Goal: Information Seeking & Learning: Check status

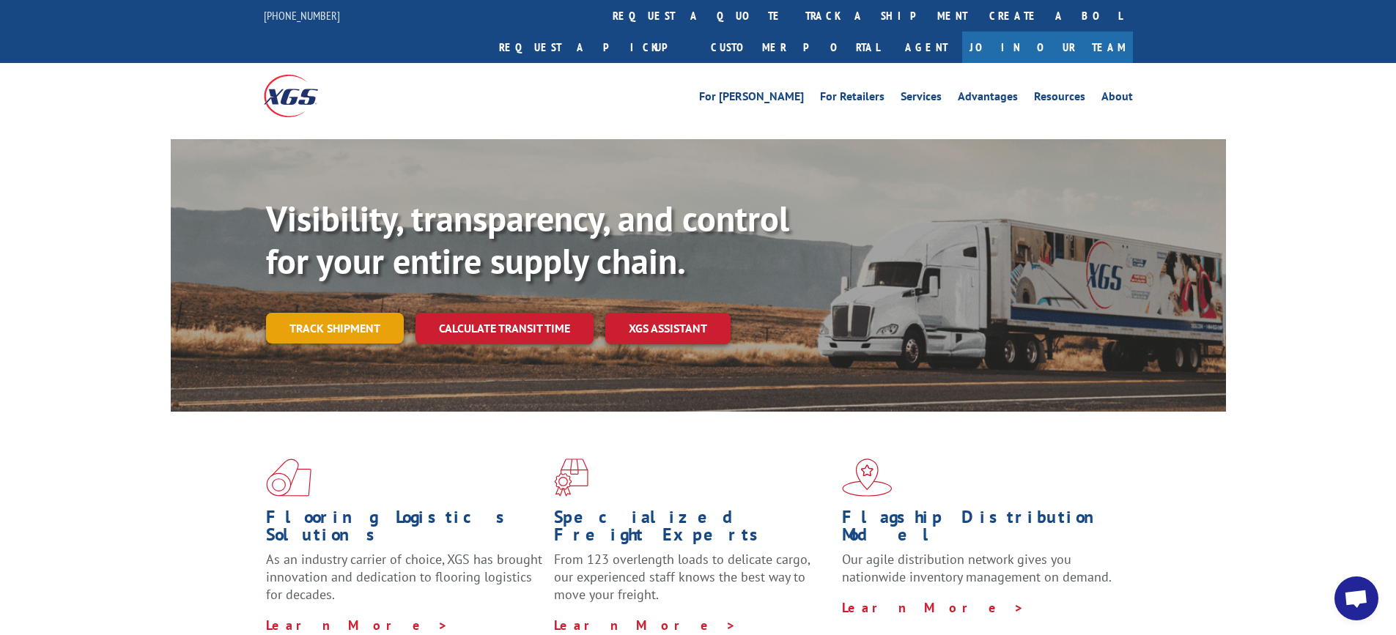
click at [340, 313] on link "Track shipment" at bounding box center [335, 328] width 138 height 31
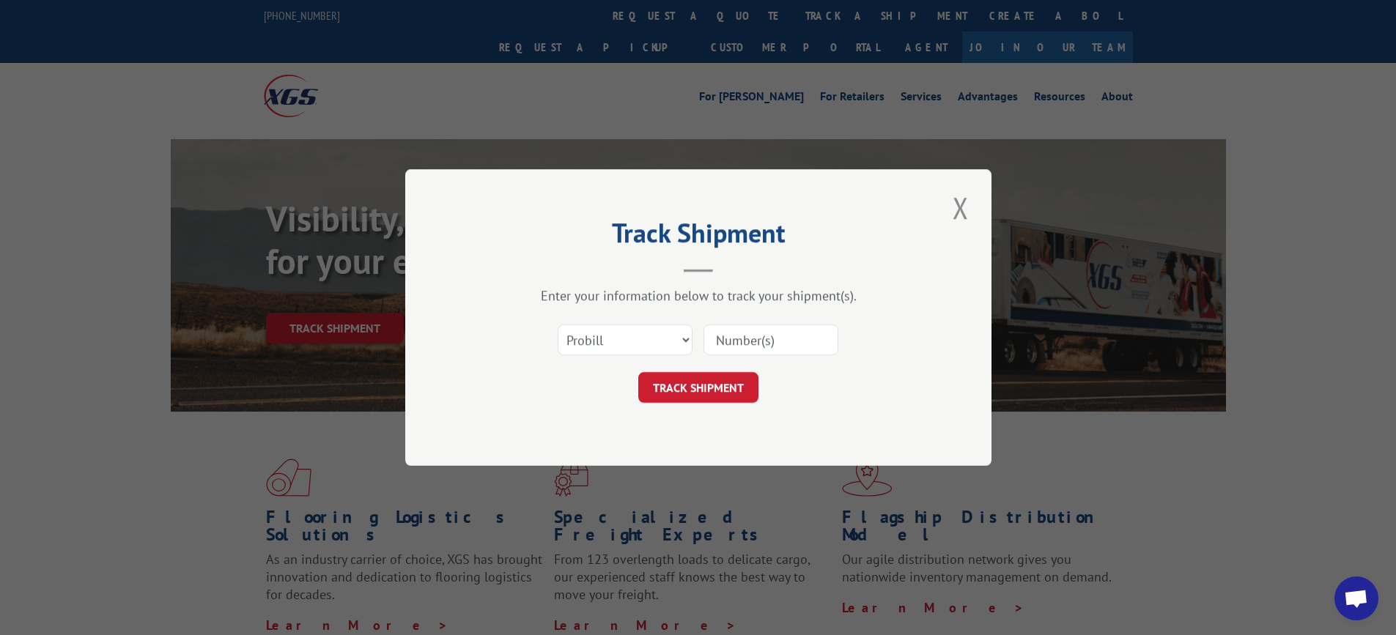
click at [733, 329] on input at bounding box center [770, 340] width 135 height 31
paste input "16944339"
type input "16944339"
click at [690, 393] on button "TRACK SHIPMENT" at bounding box center [698, 387] width 120 height 31
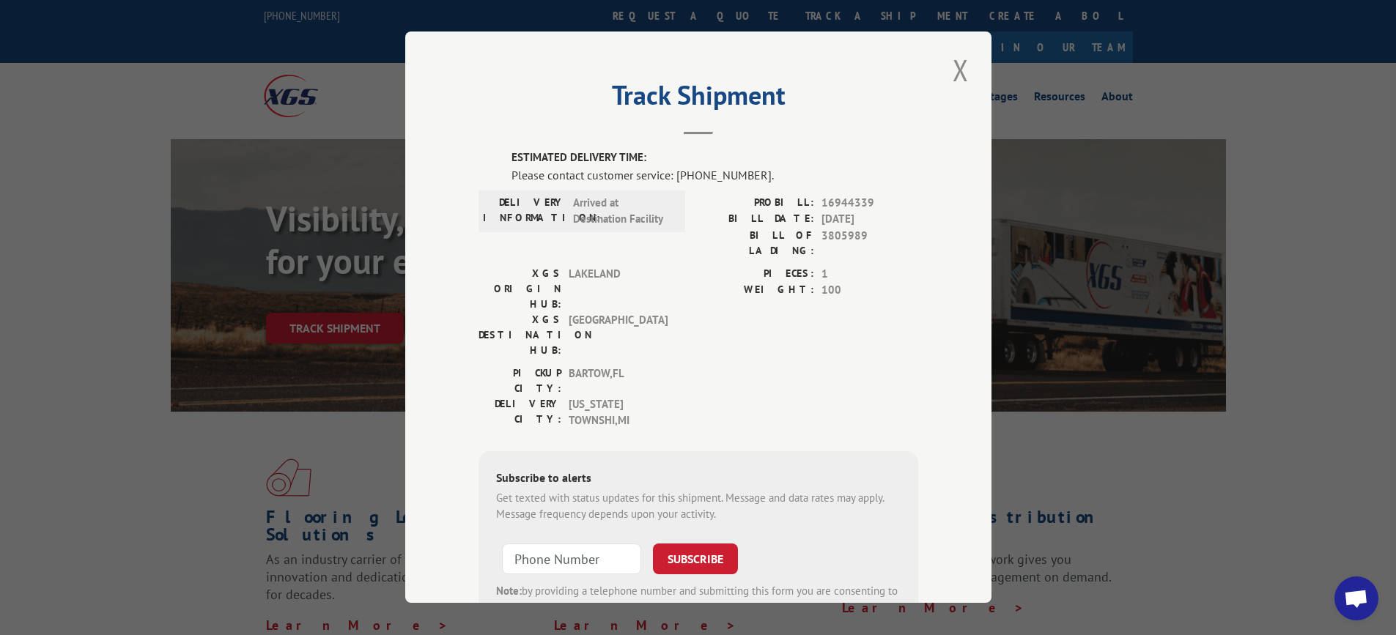
click at [711, 187] on div "ESTIMATED DELIVERY TIME: Please contact customer service: [PHONE_NUMBER]. DELIV…" at bounding box center [698, 399] width 440 height 500
click at [621, 162] on label "ESTIMATED DELIVERY TIME:" at bounding box center [714, 157] width 407 height 17
click at [488, 136] on div "Track Shipment ESTIMATED DELIVERY TIME: Please contact customer service: [PHONE…" at bounding box center [698, 317] width 586 height 571
drag, startPoint x: 501, startPoint y: 155, endPoint x: 802, endPoint y: 171, distance: 300.9
click at [802, 171] on div "ESTIMATED DELIVERY TIME: Please contact customer service: [PHONE_NUMBER]. DELIV…" at bounding box center [698, 399] width 440 height 500
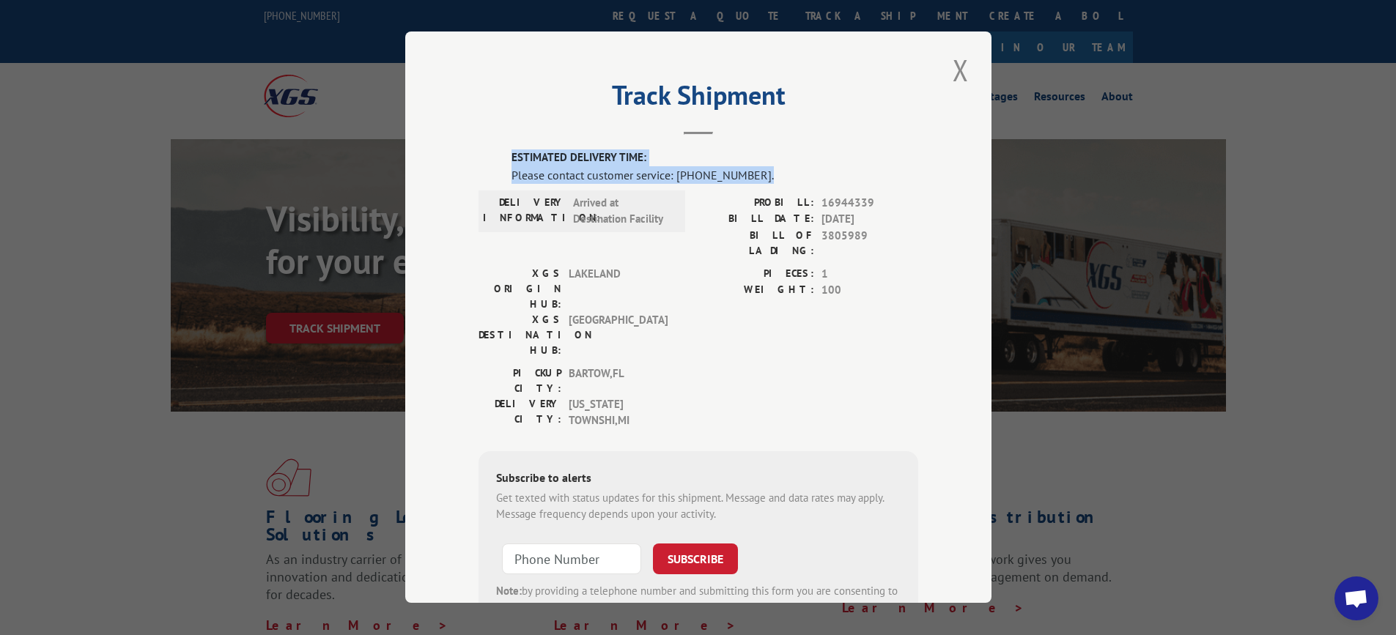
copy div "ESTIMATED DELIVERY TIME: Please contact customer service: [PHONE_NUMBER]."
click at [769, 266] on label "PIECES:" at bounding box center [756, 274] width 116 height 17
click at [764, 185] on div "ESTIMATED DELIVERY TIME: Please contact customer service: [PHONE_NUMBER]. DELIV…" at bounding box center [698, 399] width 440 height 500
click at [497, 150] on div "ESTIMATED DELIVERY TIME: Please contact customer service: [PHONE_NUMBER]. DELIV…" at bounding box center [698, 399] width 440 height 500
drag, startPoint x: 506, startPoint y: 154, endPoint x: 755, endPoint y: 180, distance: 250.5
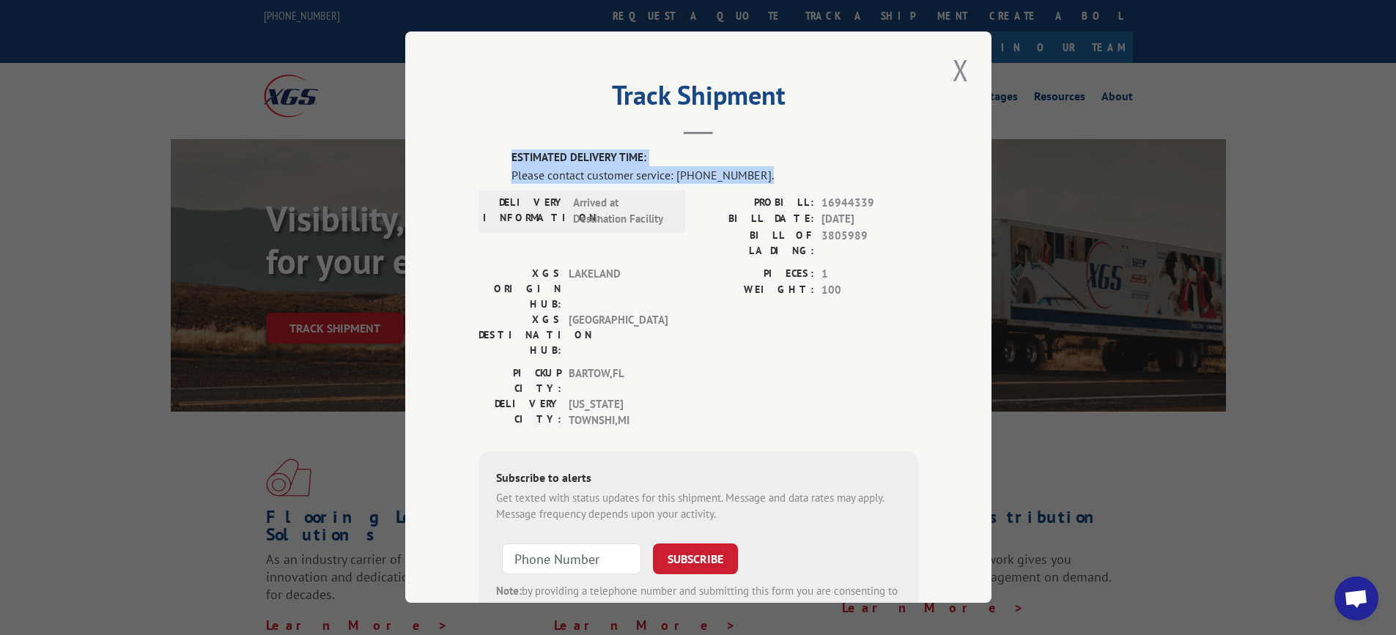
click at [755, 180] on div "ESTIMATED DELIVERY TIME: Please contact customer service: [PHONE_NUMBER]. DELIV…" at bounding box center [698, 399] width 440 height 500
copy div "ESTIMATED DELIVERY TIME: Please contact customer service: [PHONE_NUMBER]."
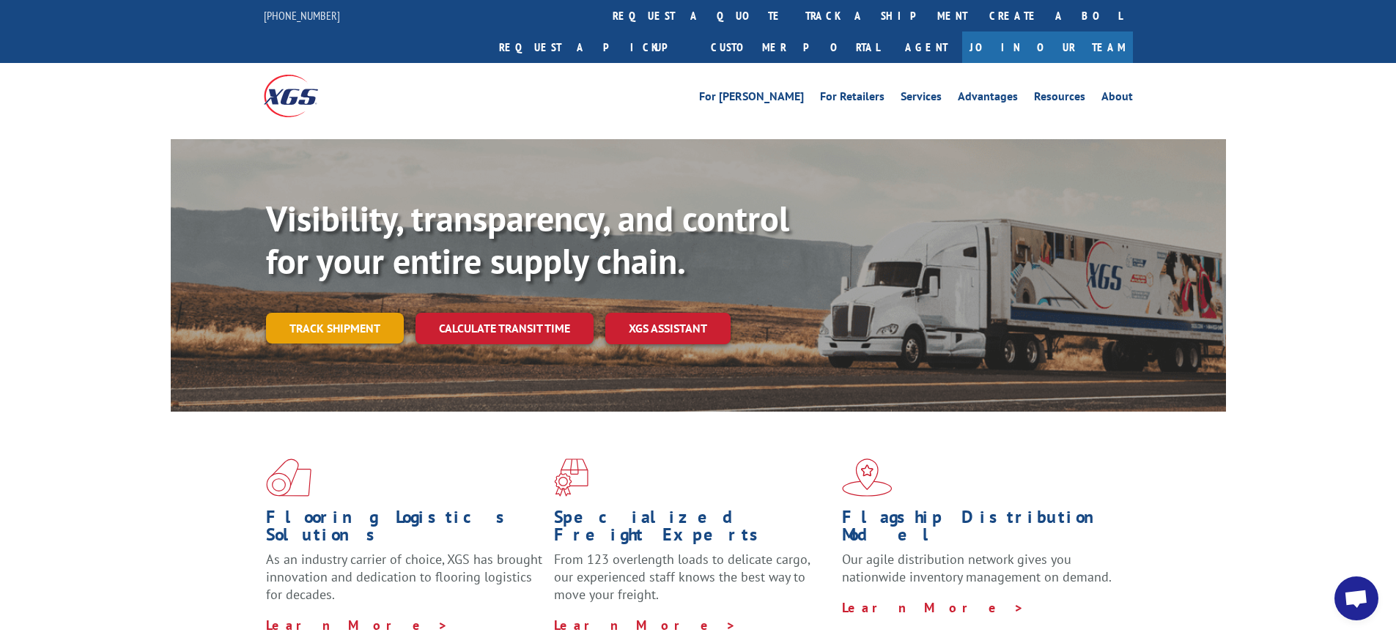
click at [363, 313] on link "Track shipment" at bounding box center [335, 328] width 138 height 31
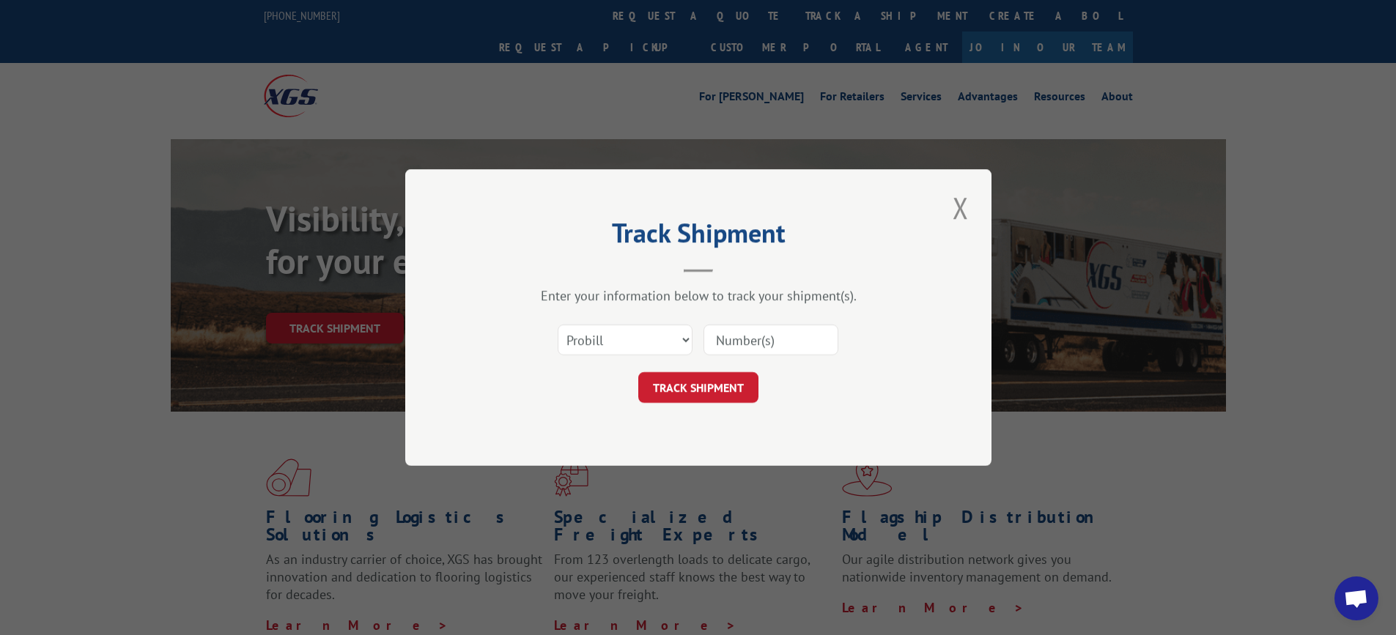
click at [748, 351] on input at bounding box center [770, 340] width 135 height 31
paste input "16944580"
type input "16944580"
click at [726, 410] on div "Track Shipment Enter your information below to track your shipment(s). Select c…" at bounding box center [698, 317] width 586 height 297
click at [728, 393] on button "TRACK SHIPMENT" at bounding box center [698, 387] width 120 height 31
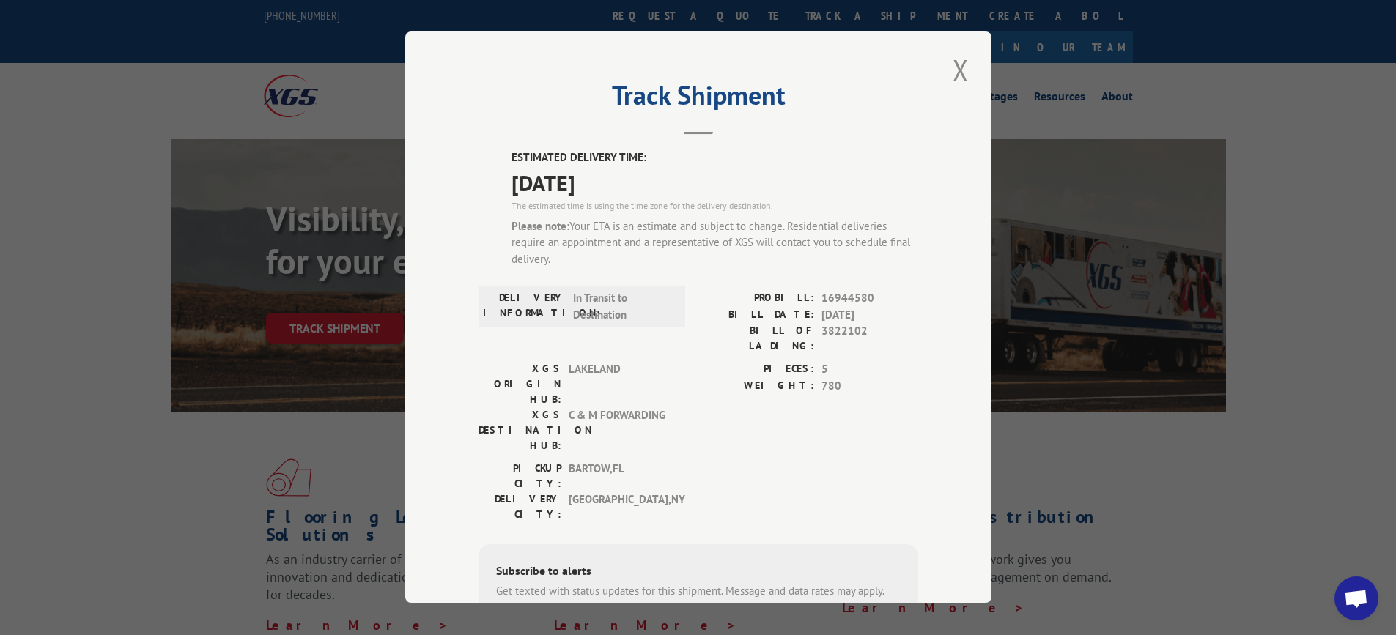
drag, startPoint x: 569, startPoint y: 176, endPoint x: 629, endPoint y: 188, distance: 61.2
click at [629, 188] on div "Track Shipment ESTIMATED DELIVERY TIME: 08/12/2025 The estimated time is using …" at bounding box center [698, 317] width 586 height 571
copy div "ESTIMATED DELIVERY TIME: 08/12/2025"
click at [955, 66] on button "Close modal" at bounding box center [960, 70] width 25 height 40
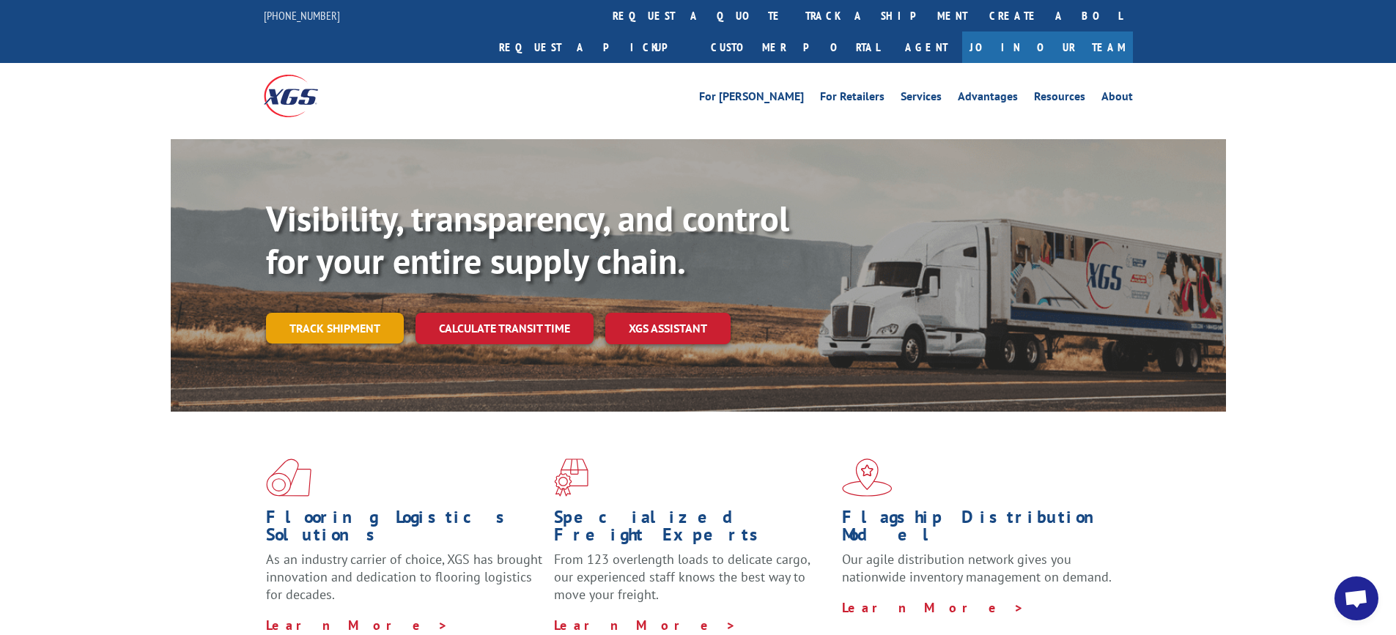
click at [338, 313] on link "Track shipment" at bounding box center [335, 328] width 138 height 31
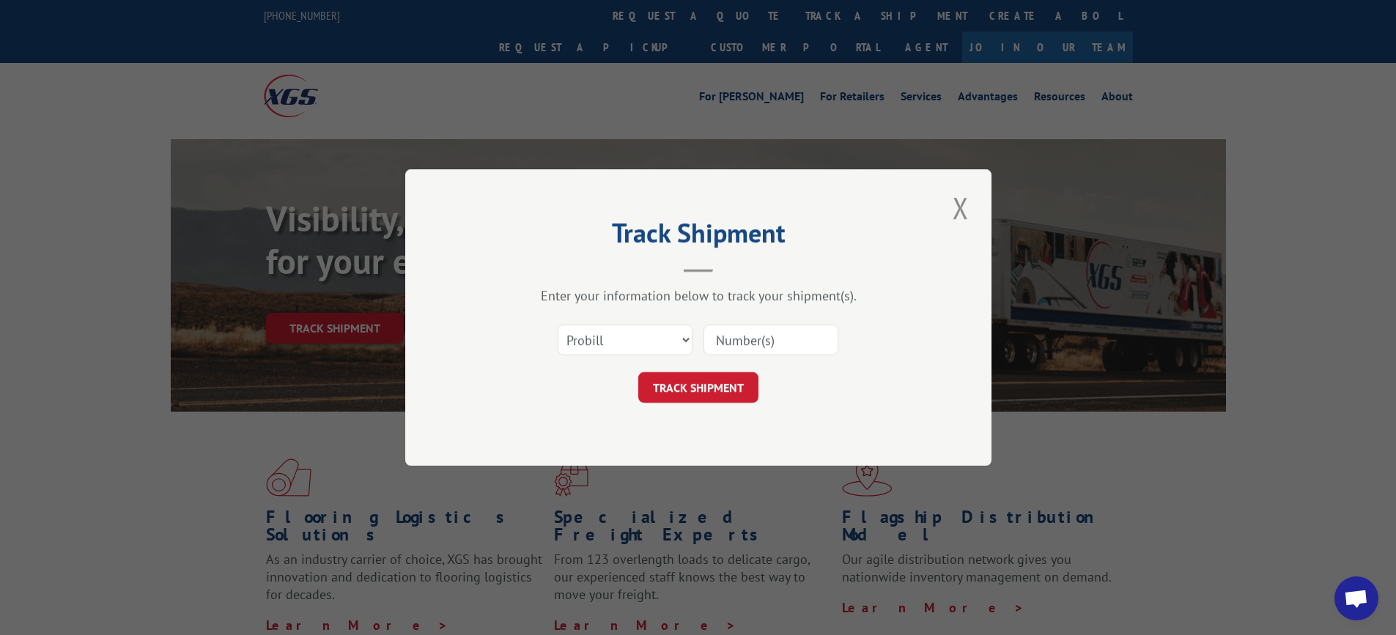
click at [748, 341] on input at bounding box center [770, 340] width 135 height 31
paste input "16944631"
type input "16944631"
click at [692, 385] on button "TRACK SHIPMENT" at bounding box center [698, 387] width 120 height 31
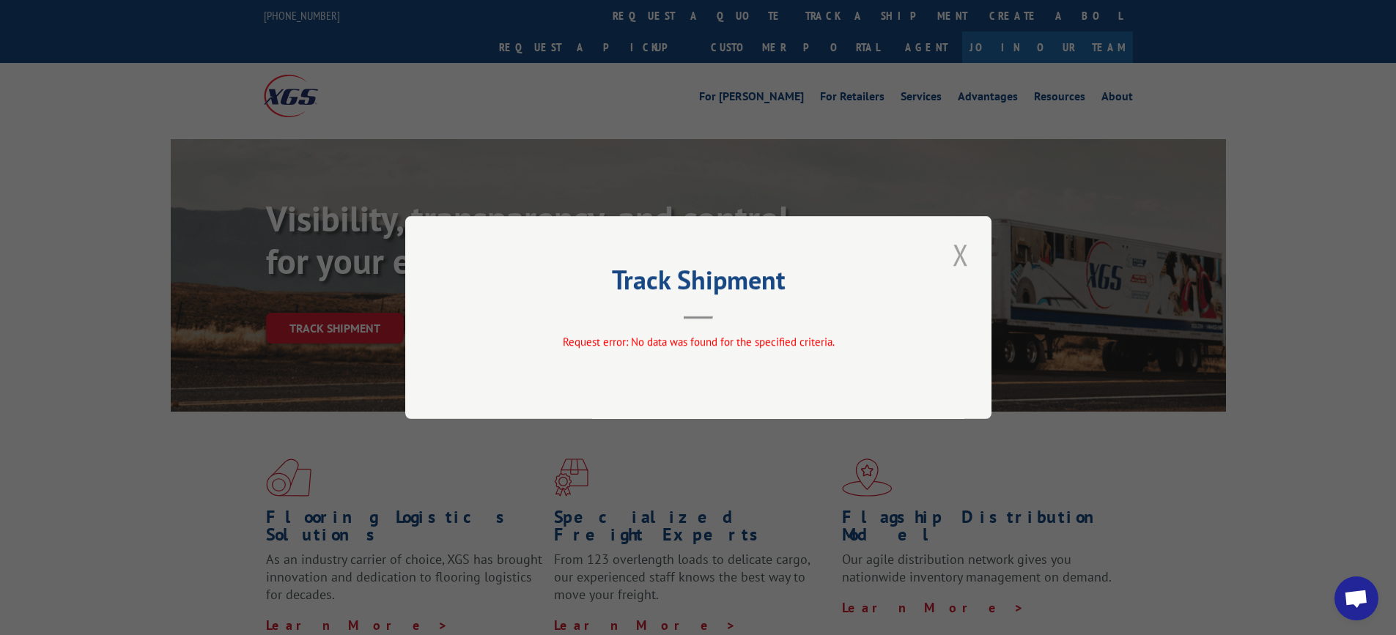
click at [972, 247] on button "Close modal" at bounding box center [960, 254] width 25 height 40
